Goal: Find specific page/section

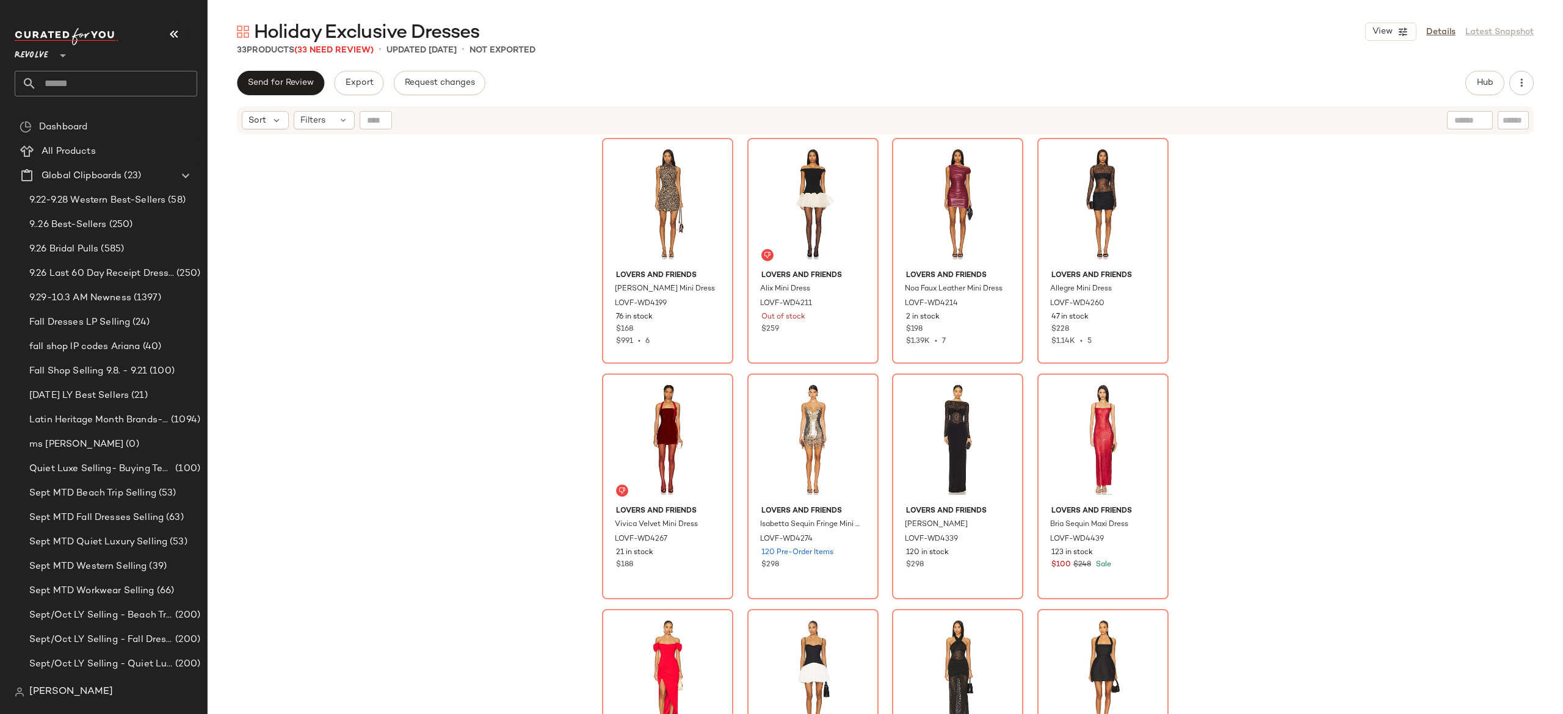
scroll to position [118, 0]
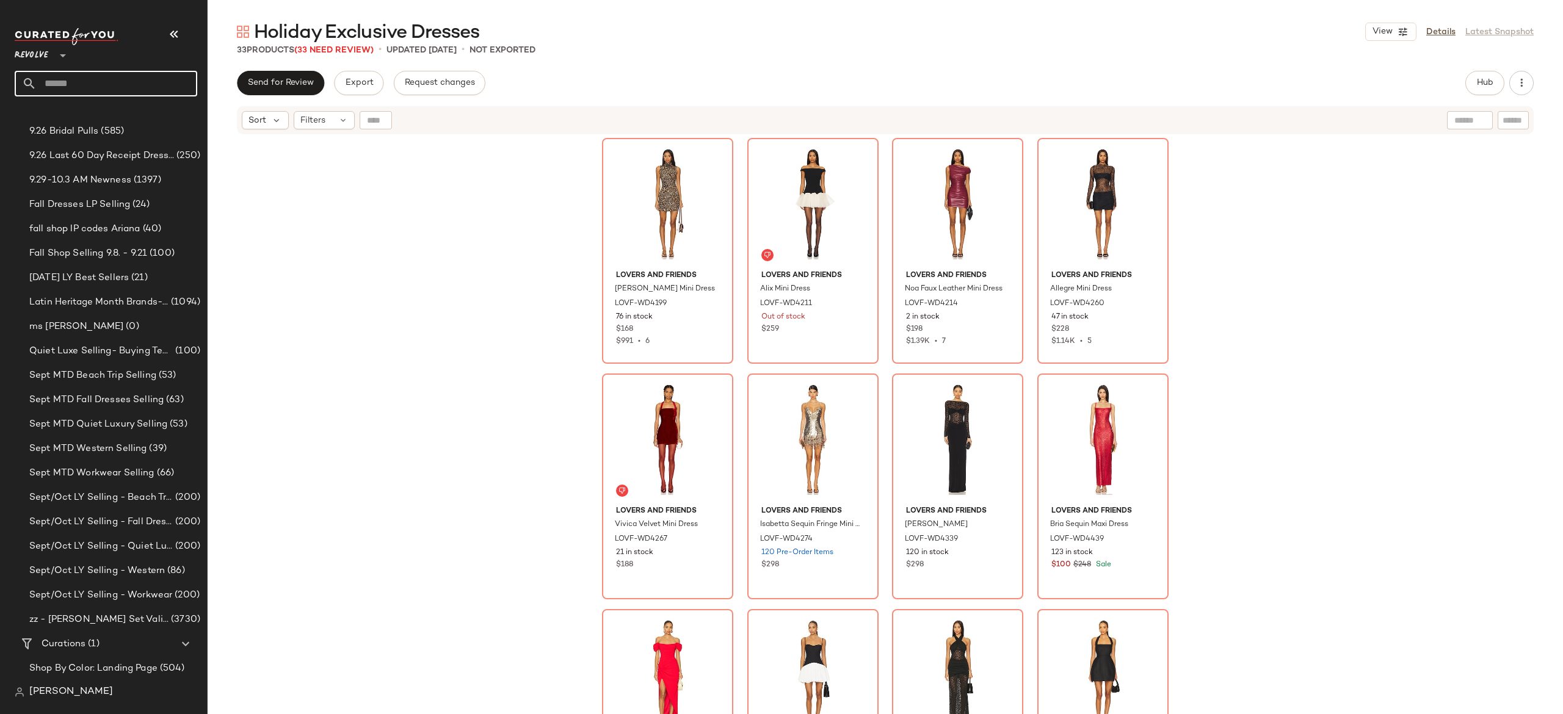
click at [173, 85] on input "text" at bounding box center [117, 84] width 161 height 26
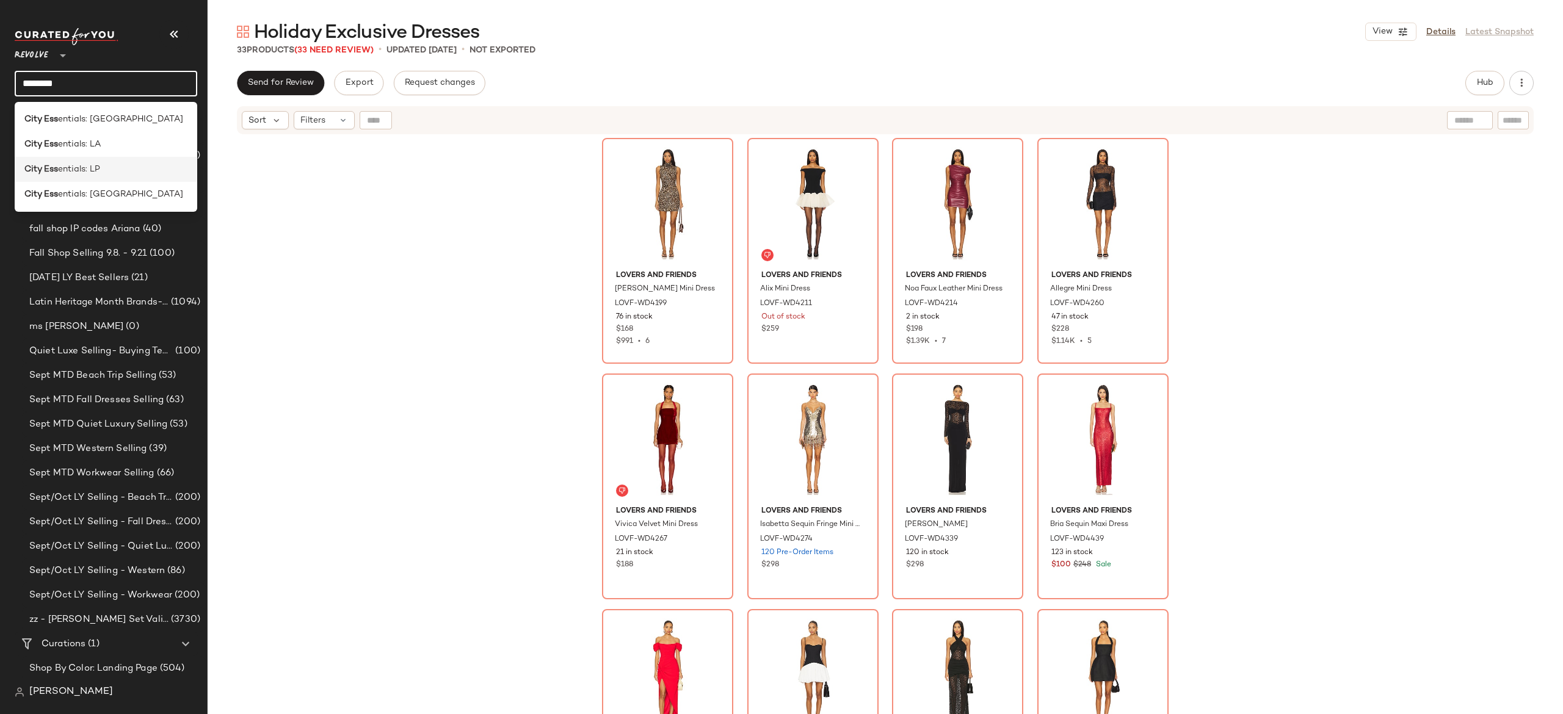
type input "********"
click at [115, 168] on div "City Ess entials: LP" at bounding box center [105, 169] width 163 height 13
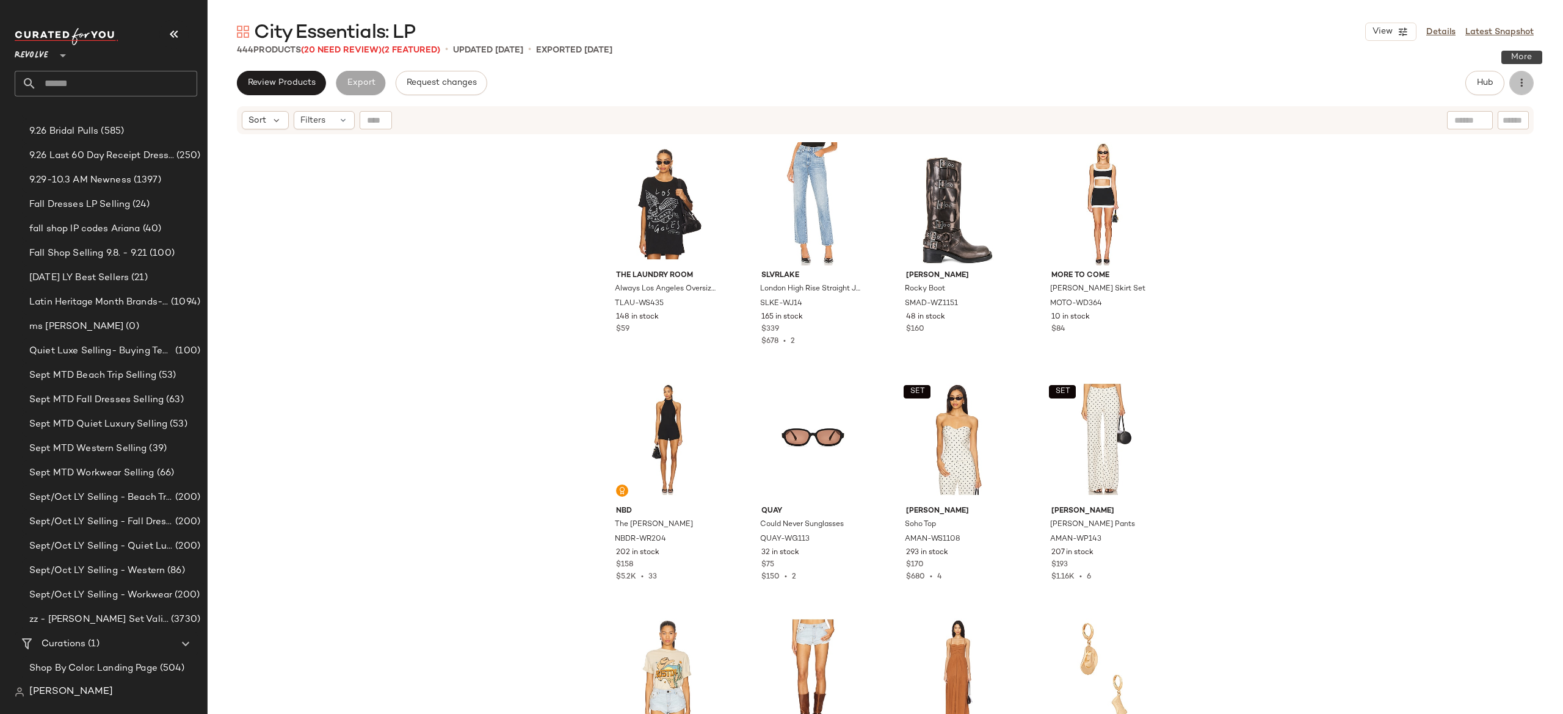
click at [1517, 90] on button "button" at bounding box center [1521, 83] width 24 height 24
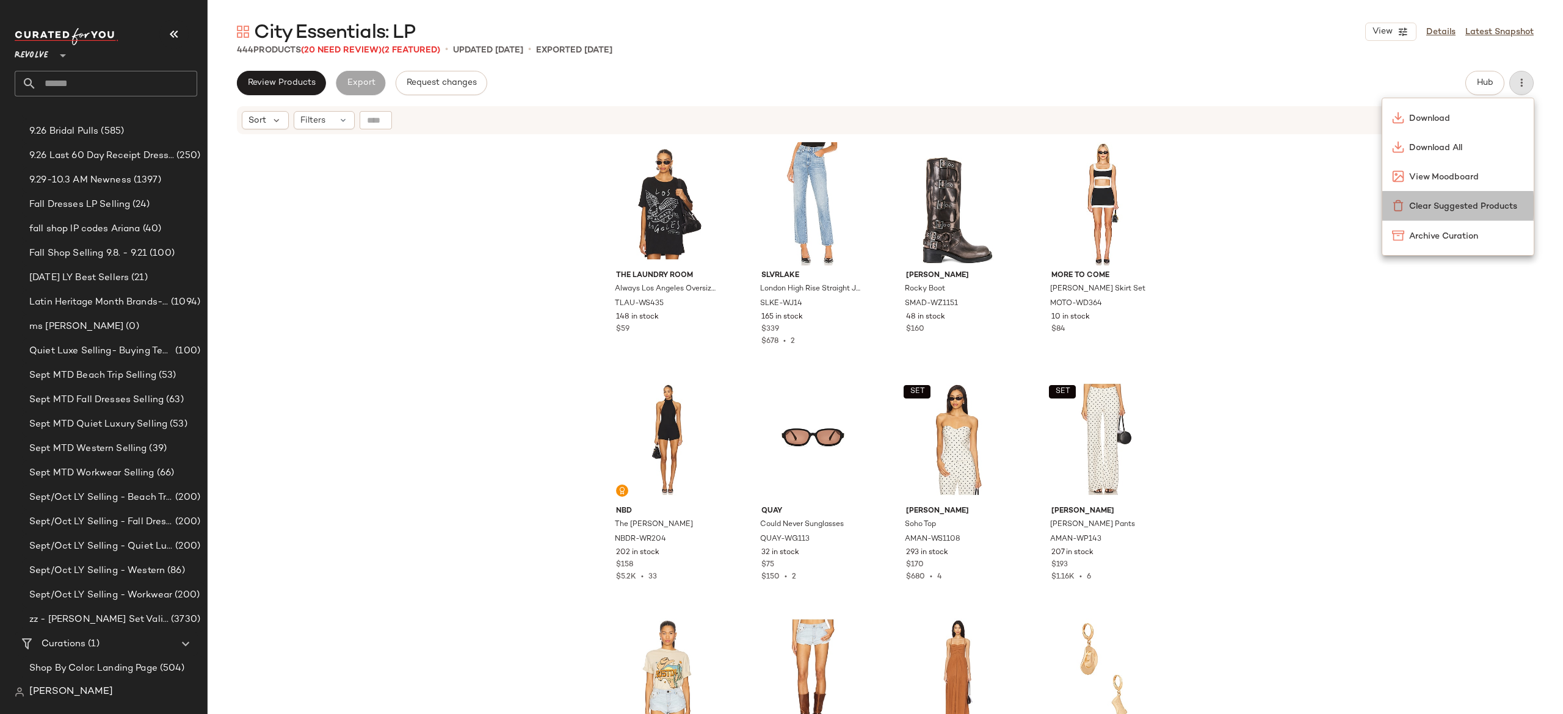
click at [1484, 209] on span "Clear Suggested Products" at bounding box center [1466, 206] width 115 height 13
